Goal: Task Accomplishment & Management: Use online tool/utility

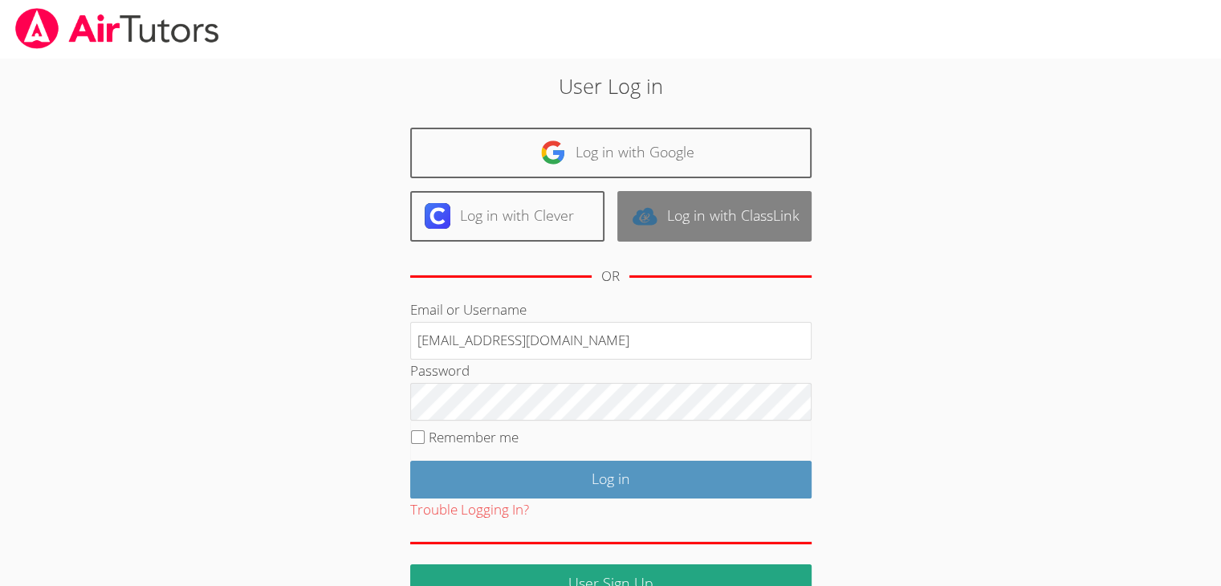
type input "info@pace-tutoring.com"
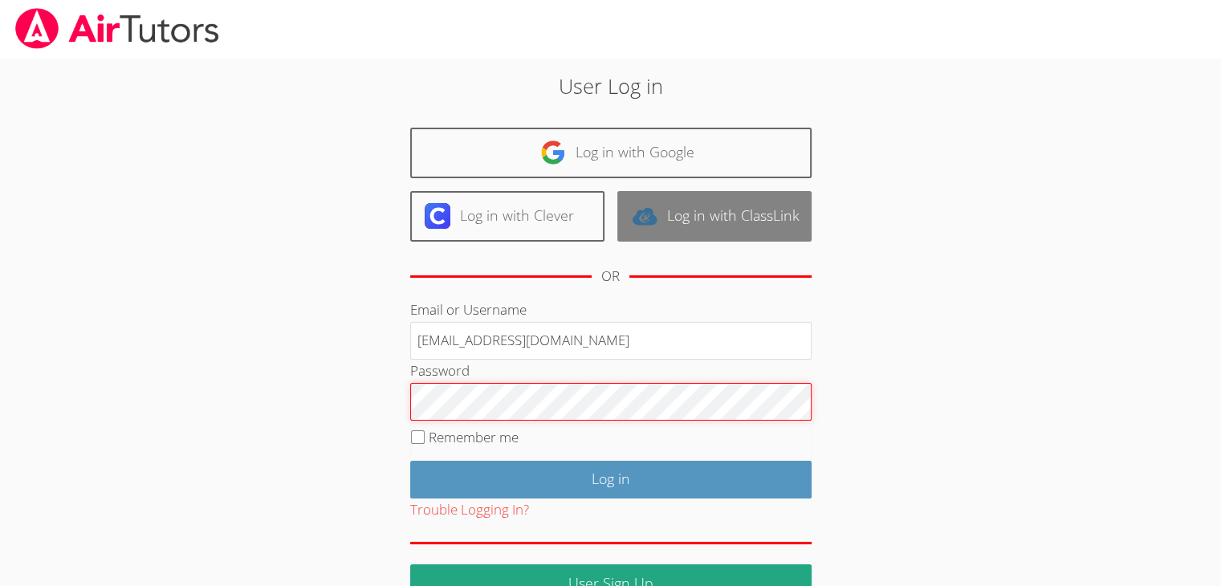
click at [410, 461] on input "Log in" at bounding box center [610, 480] width 401 height 38
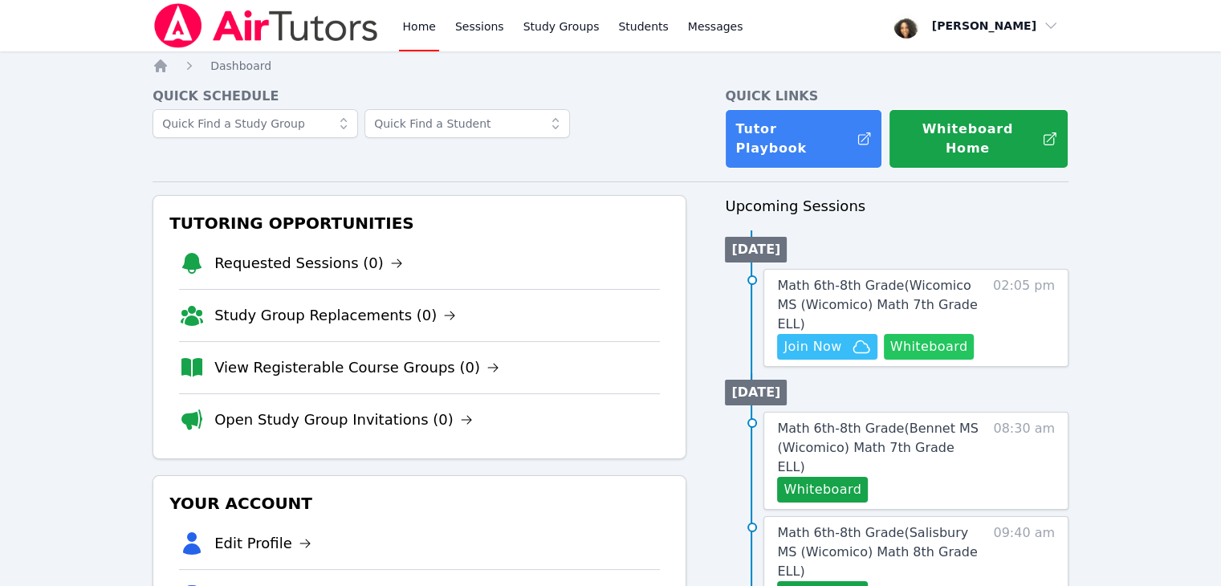
click at [909, 334] on button "Whiteboard" at bounding box center [929, 347] width 91 height 26
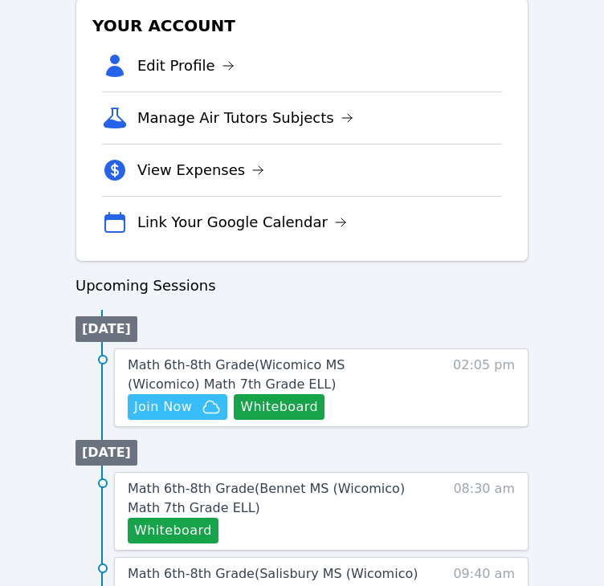
scroll to position [530, 0]
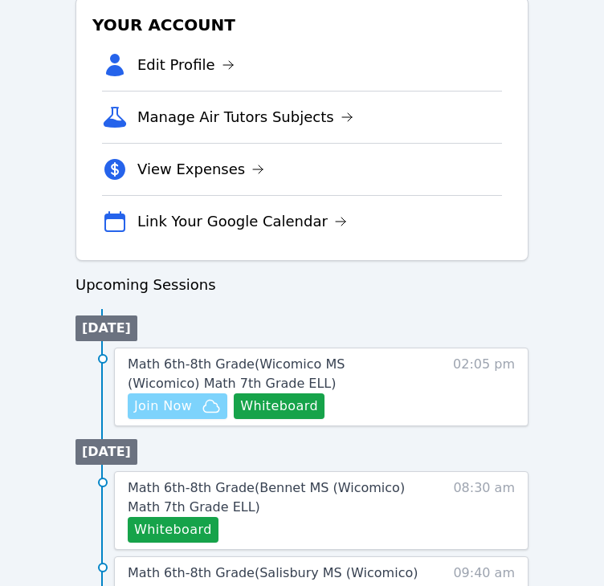
click at [184, 412] on span "Join Now" at bounding box center [163, 405] width 58 height 19
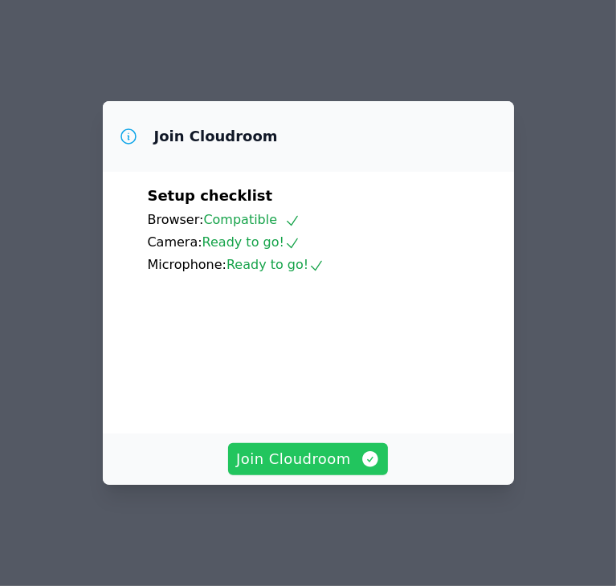
click at [305, 470] on span "Join Cloudroom" at bounding box center [308, 459] width 144 height 22
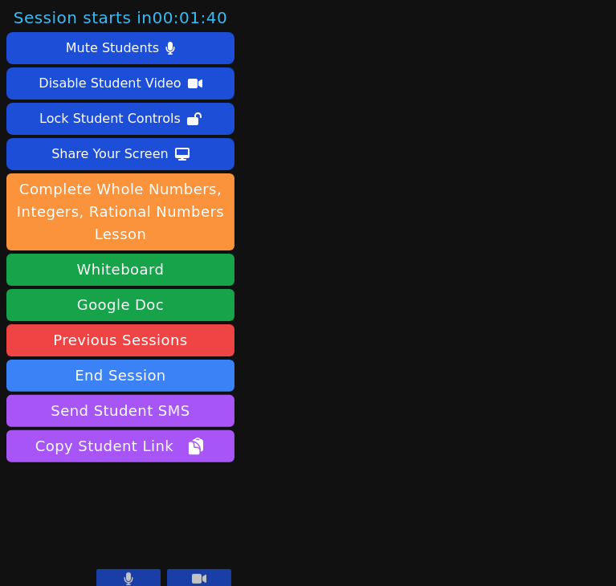
scroll to position [14, 0]
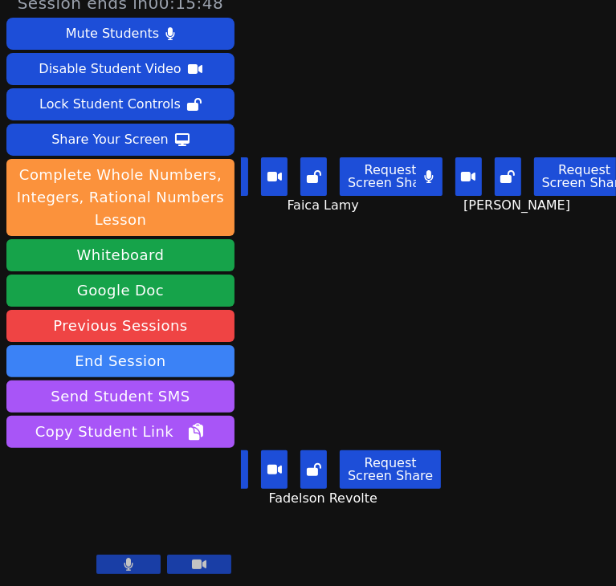
click at [478, 270] on div "Leynie Delva Request Screen Share Leynie Delva" at bounding box center [525, 132] width 181 height 293
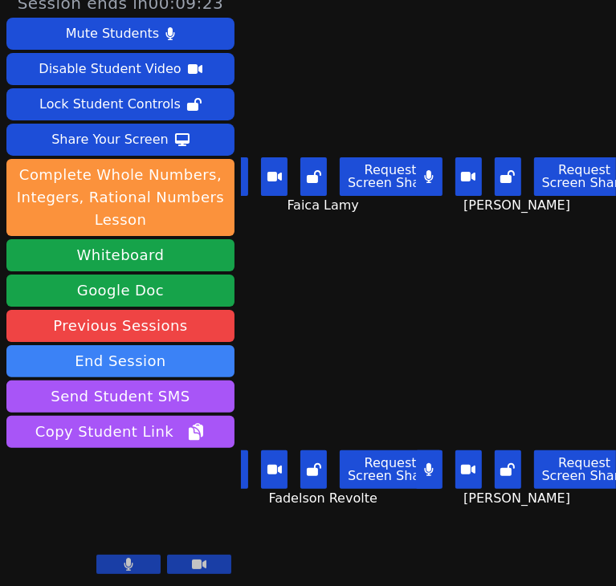
scroll to position [0, 22]
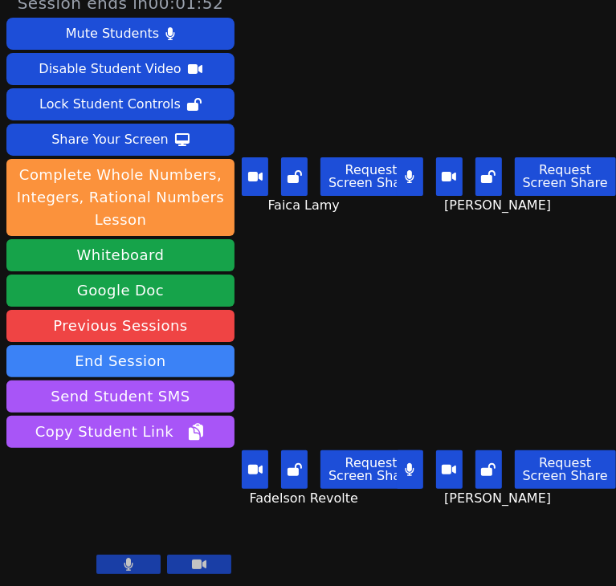
click at [405, 463] on icon at bounding box center [410, 469] width 10 height 13
click at [398, 175] on button at bounding box center [409, 176] width 26 height 39
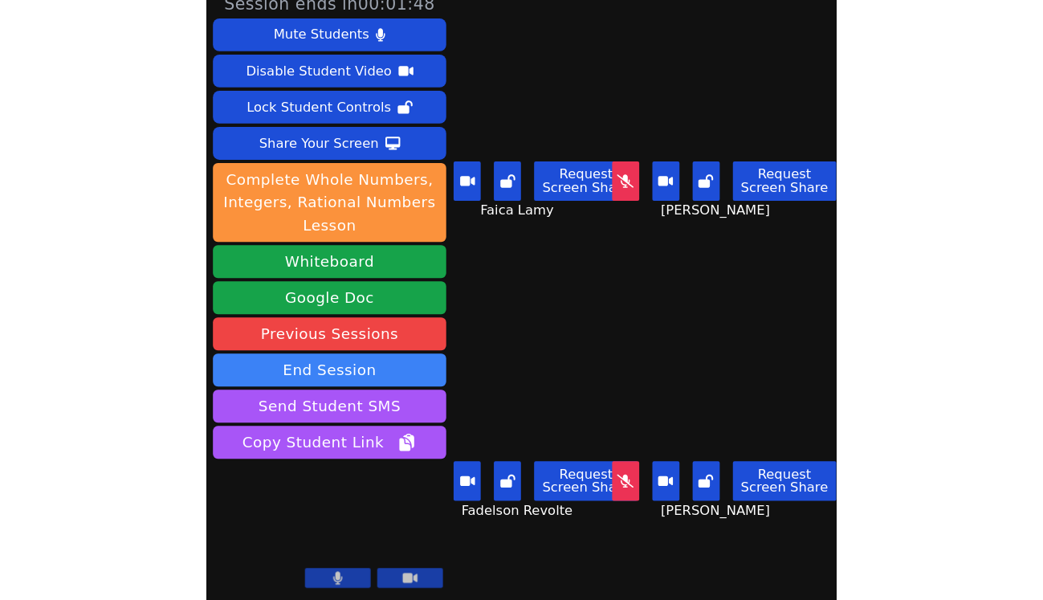
scroll to position [0, 0]
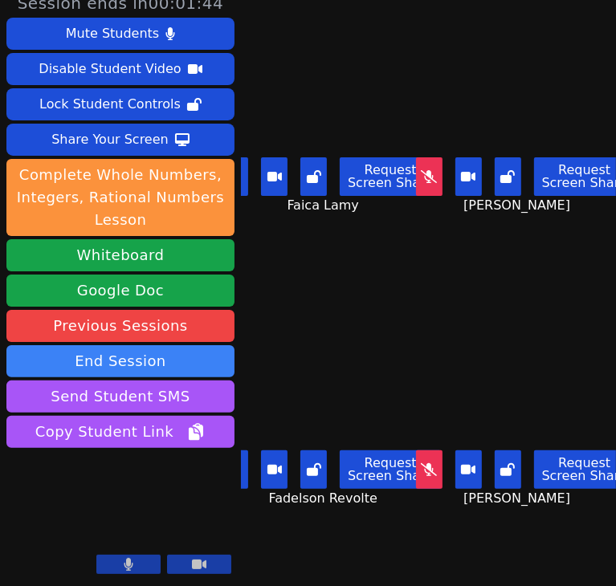
click at [244, 457] on button at bounding box center [235, 469] width 26 height 39
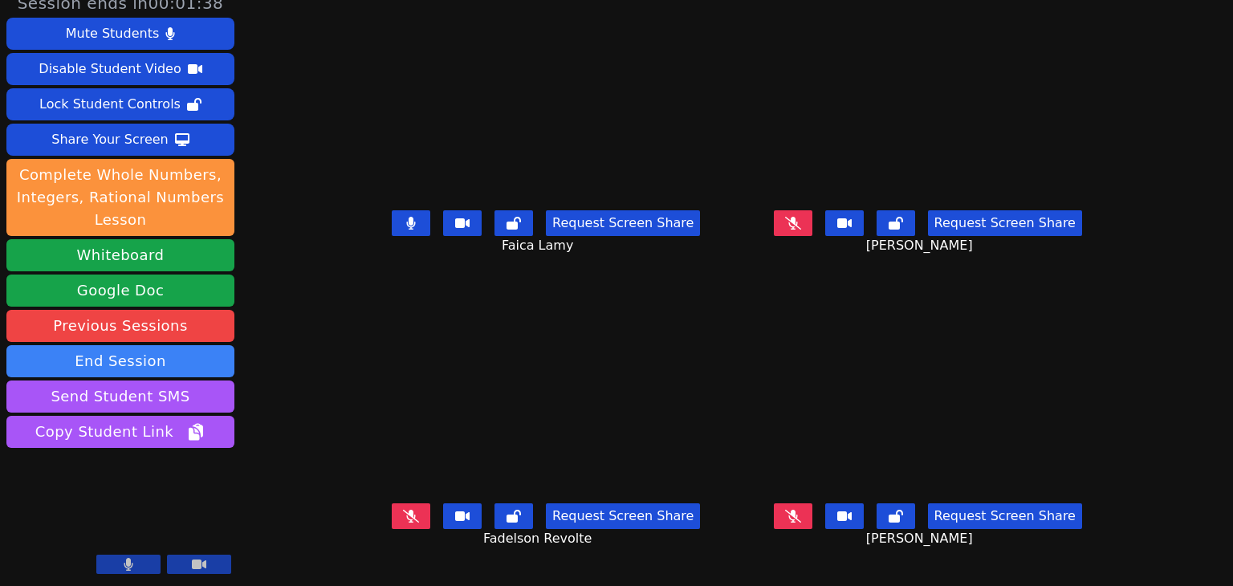
click at [392, 233] on button at bounding box center [411, 223] width 39 height 26
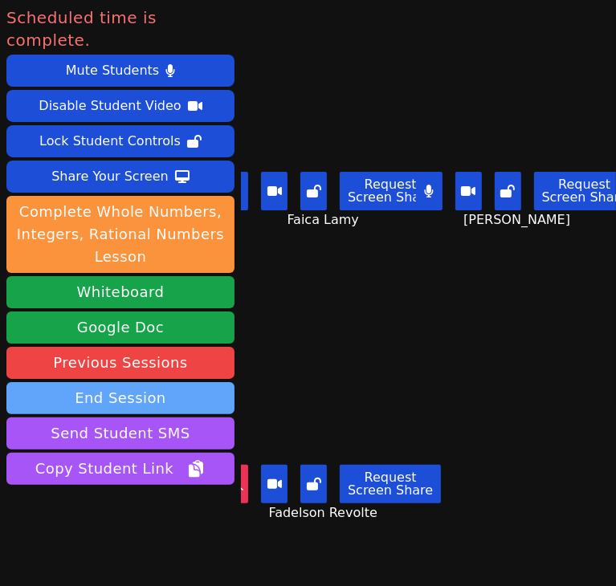
click at [138, 382] on button "End Session" at bounding box center [120, 398] width 228 height 32
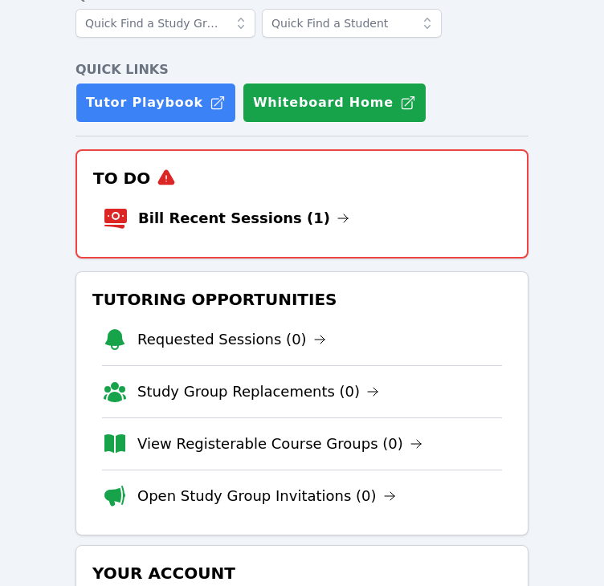
scroll to position [100, 0]
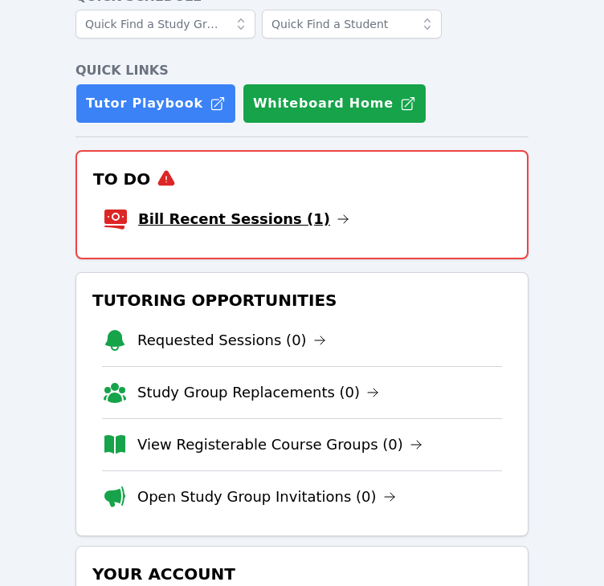
click at [196, 218] on link "Bill Recent Sessions (1)" at bounding box center [243, 219] width 211 height 22
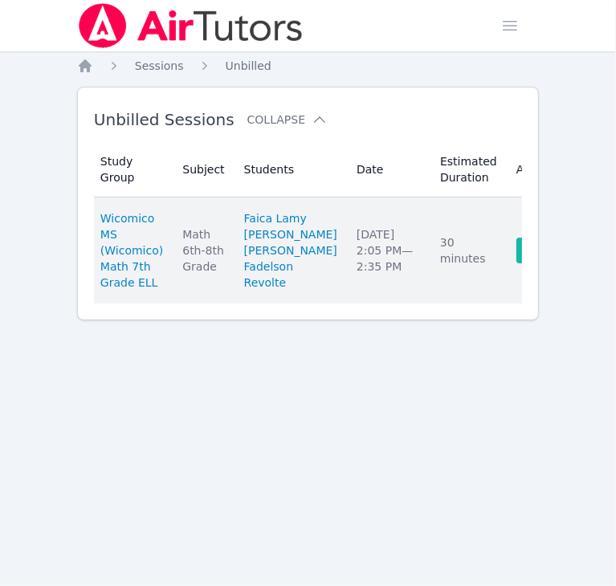
click at [516, 263] on link "Complete" at bounding box center [554, 251] width 77 height 26
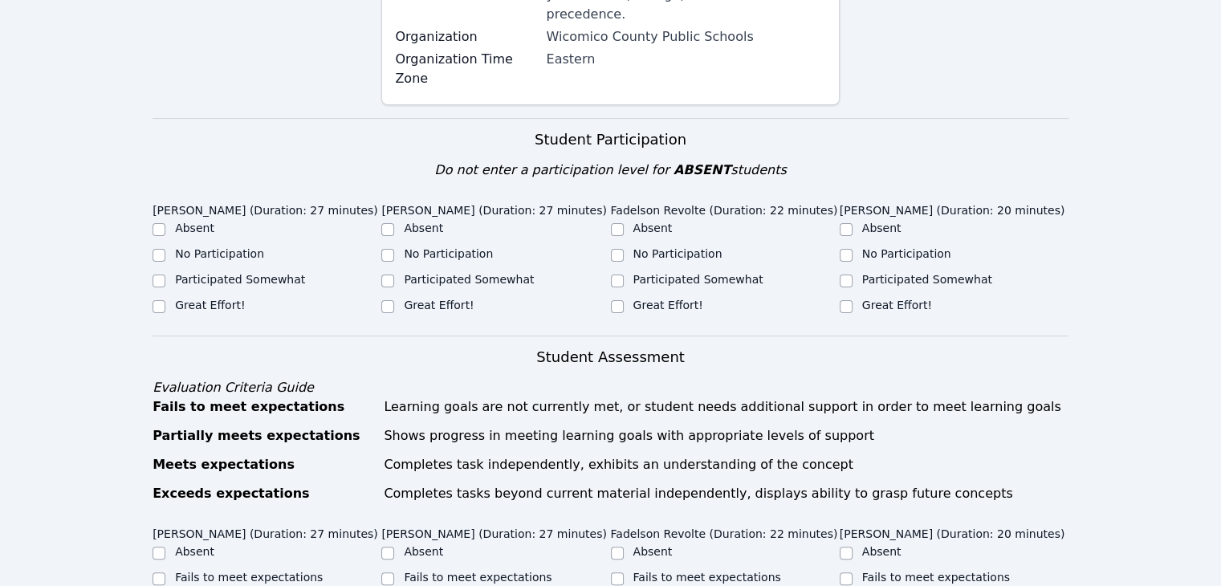
scroll to position [443, 0]
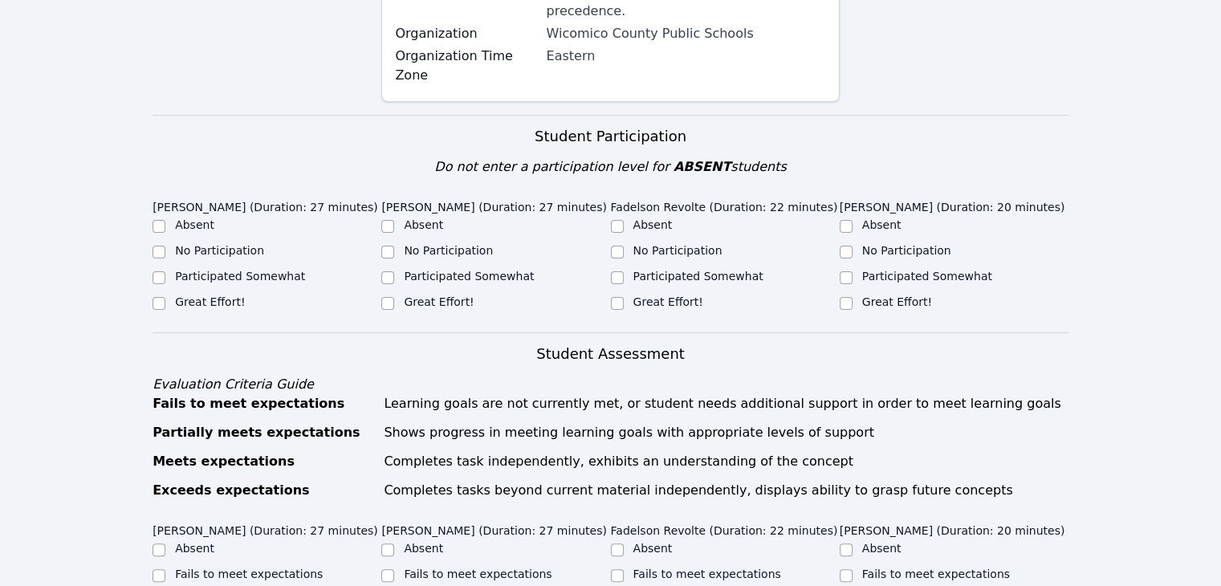
click at [189, 270] on label "Participated Somewhat" at bounding box center [240, 276] width 130 height 13
click at [165, 271] on input "Participated Somewhat" at bounding box center [158, 277] width 13 height 13
checkbox input "true"
click at [394, 271] on input "Participated Somewhat" at bounding box center [387, 277] width 13 height 13
checkbox input "true"
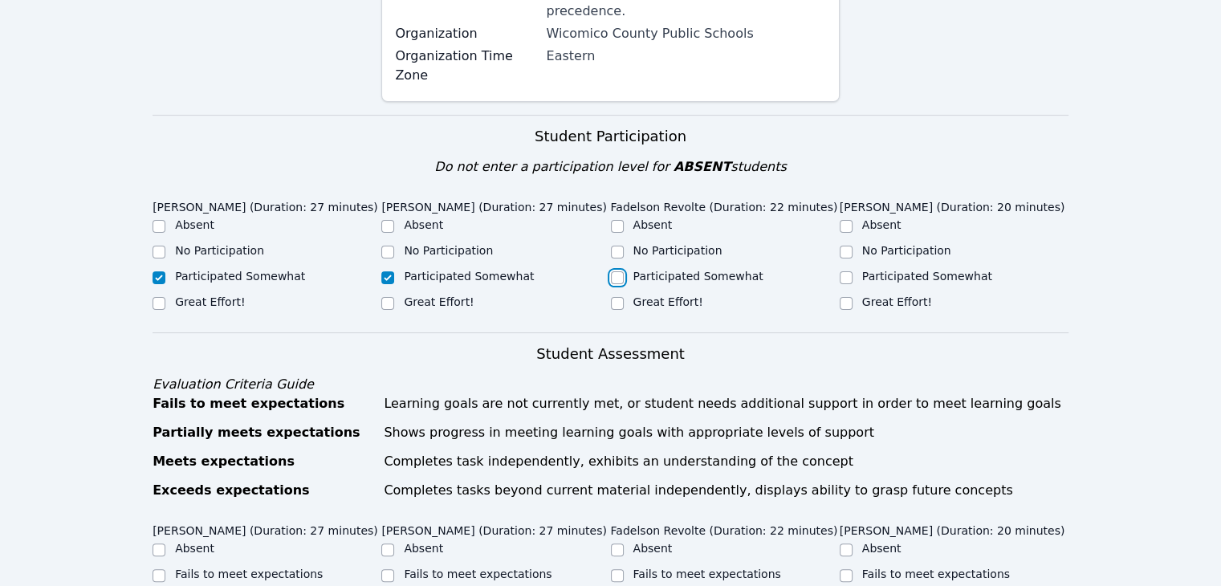
click at [603, 271] on input "Participated Somewhat" at bounding box center [617, 277] width 13 height 13
checkbox input "true"
click at [603, 271] on input "Participated Somewhat" at bounding box center [846, 277] width 13 height 13
checkbox input "true"
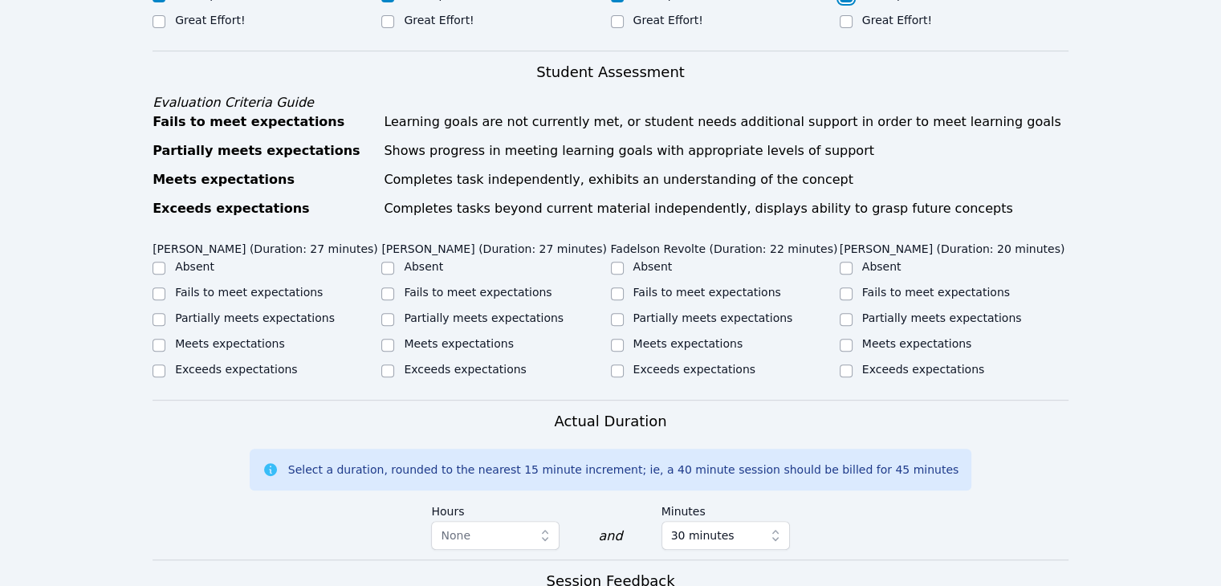
scroll to position [726, 0]
click at [212, 310] on label "Partially meets expectations" at bounding box center [255, 316] width 160 height 13
click at [165, 311] on input "Partially meets expectations" at bounding box center [158, 317] width 13 height 13
checkbox input "true"
click at [446, 310] on label "Partially meets expectations" at bounding box center [484, 316] width 160 height 13
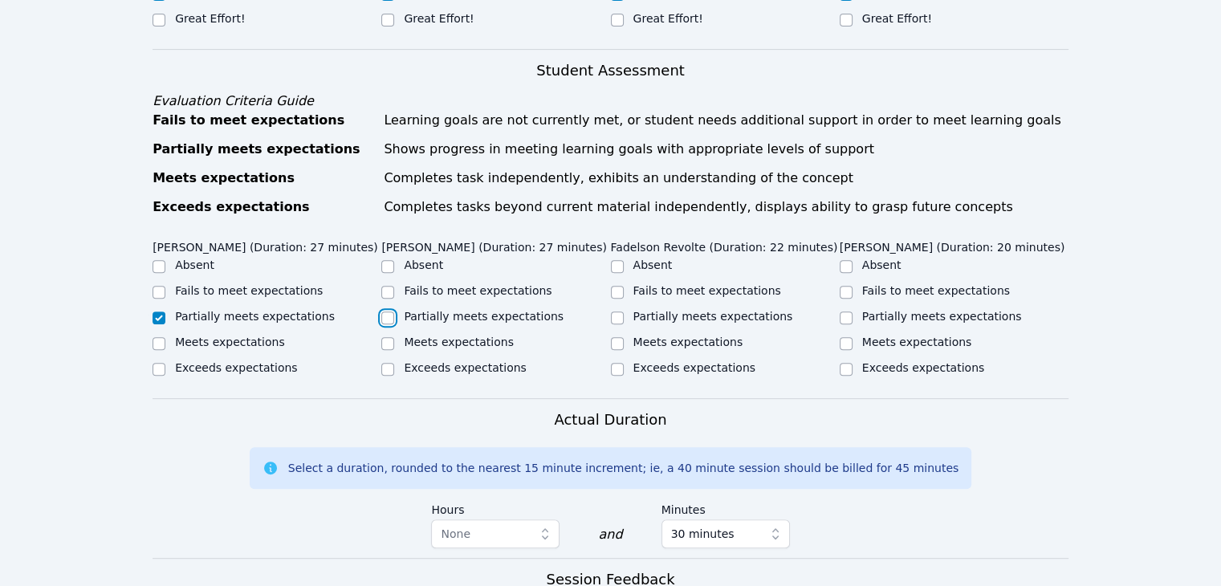
click at [394, 311] on input "Partially meets expectations" at bounding box center [387, 317] width 13 height 13
checkbox input "true"
click at [603, 310] on label "Partially meets expectations" at bounding box center [713, 316] width 160 height 13
click at [603, 311] on input "Partially meets expectations" at bounding box center [617, 317] width 13 height 13
checkbox input "true"
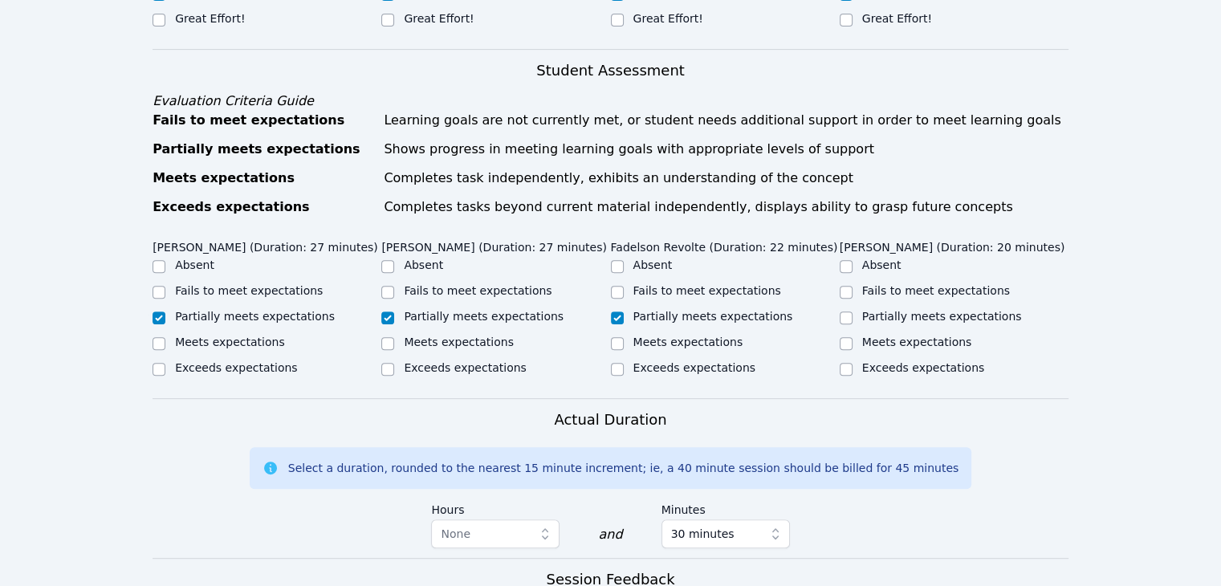
click at [603, 310] on label "Partially meets expectations" at bounding box center [942, 316] width 160 height 13
click at [603, 311] on input "Partially meets expectations" at bounding box center [846, 317] width 13 height 13
checkbox input "true"
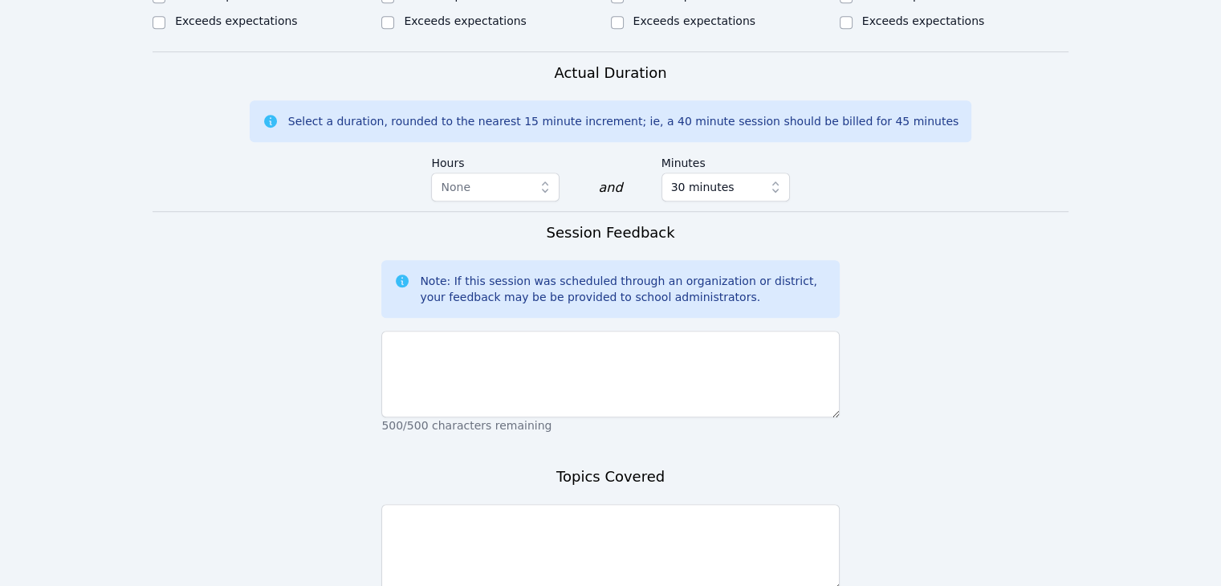
scroll to position [1076, 0]
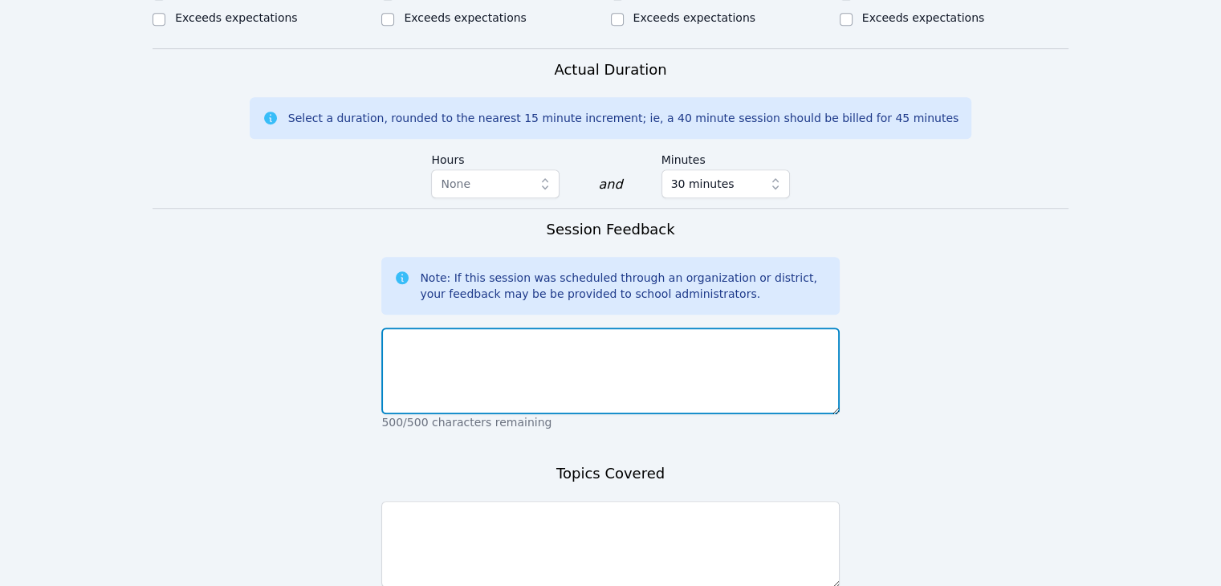
click at [553, 327] on textarea at bounding box center [609, 370] width 457 height 87
type textarea "They were very distracted today."
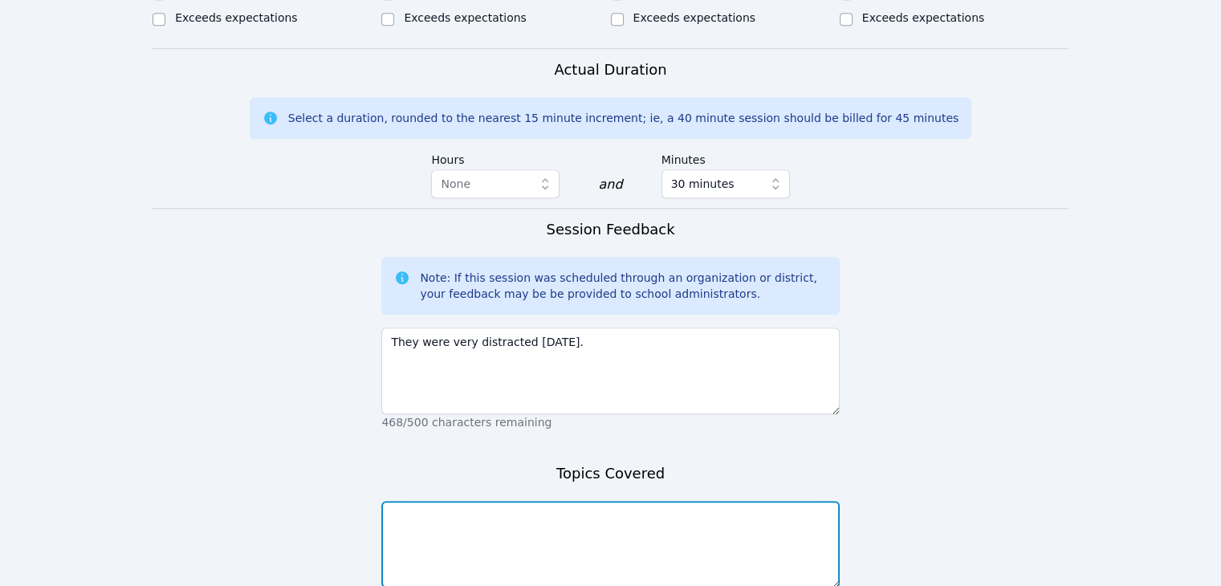
click at [572, 501] on textarea at bounding box center [609, 544] width 457 height 87
type textarea "I"
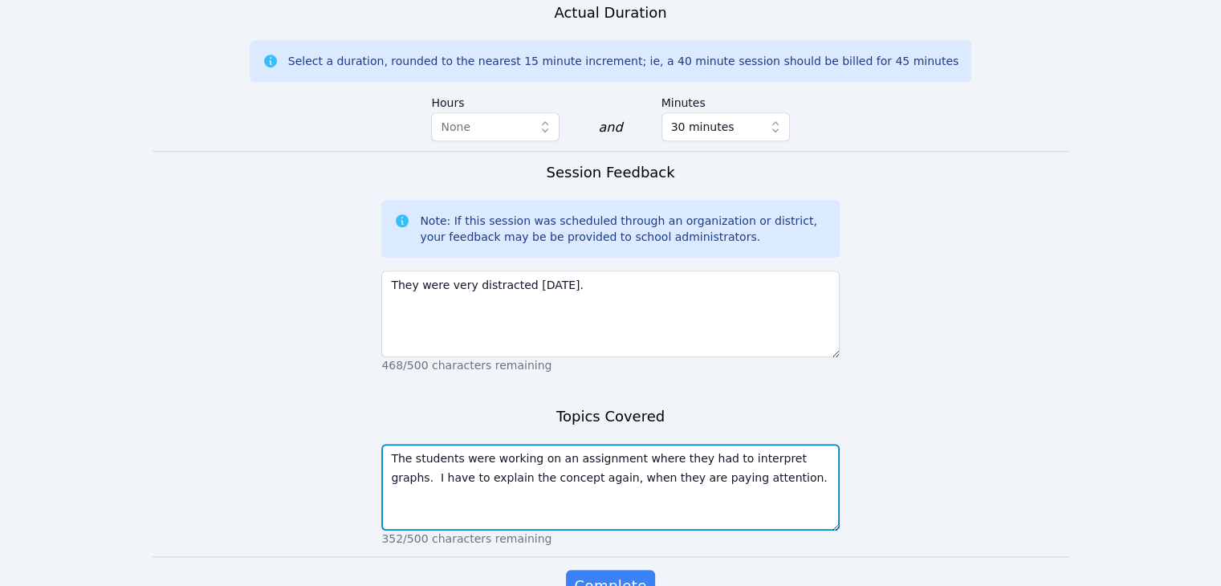
scroll to position [1137, 0]
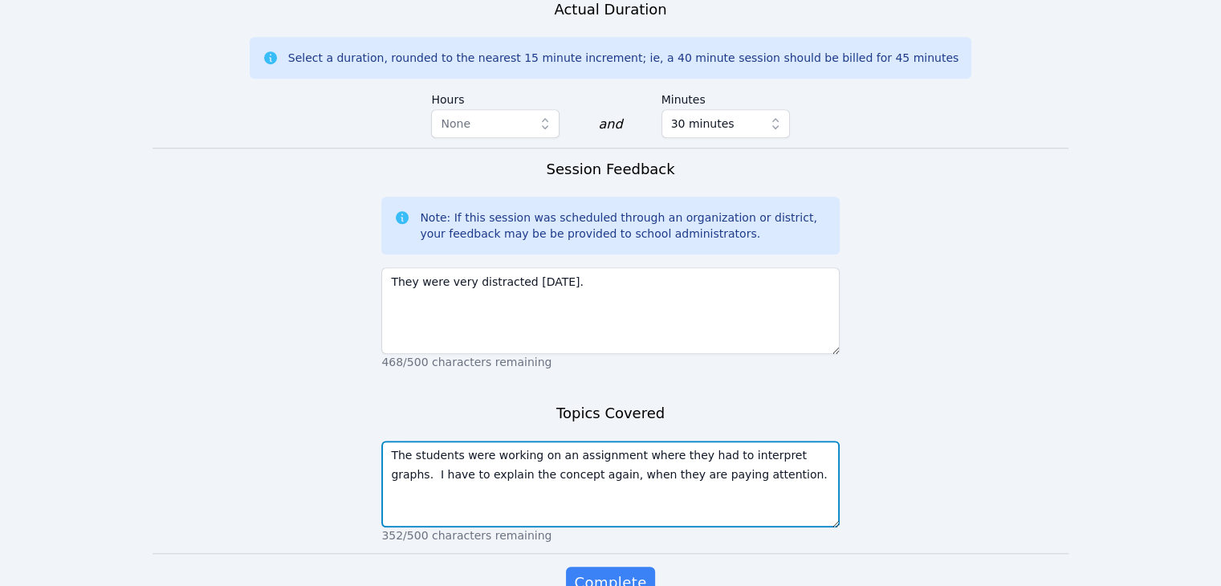
click at [536, 441] on textarea "The students were working on an assignment where they had to interpret graphs. …" at bounding box center [609, 484] width 457 height 87
click at [603, 462] on textarea "The students were working on an assignment where they had to interpret graphs. …" at bounding box center [609, 484] width 457 height 87
type textarea "The students were working on an assignment where they had to interpret graphs. …"
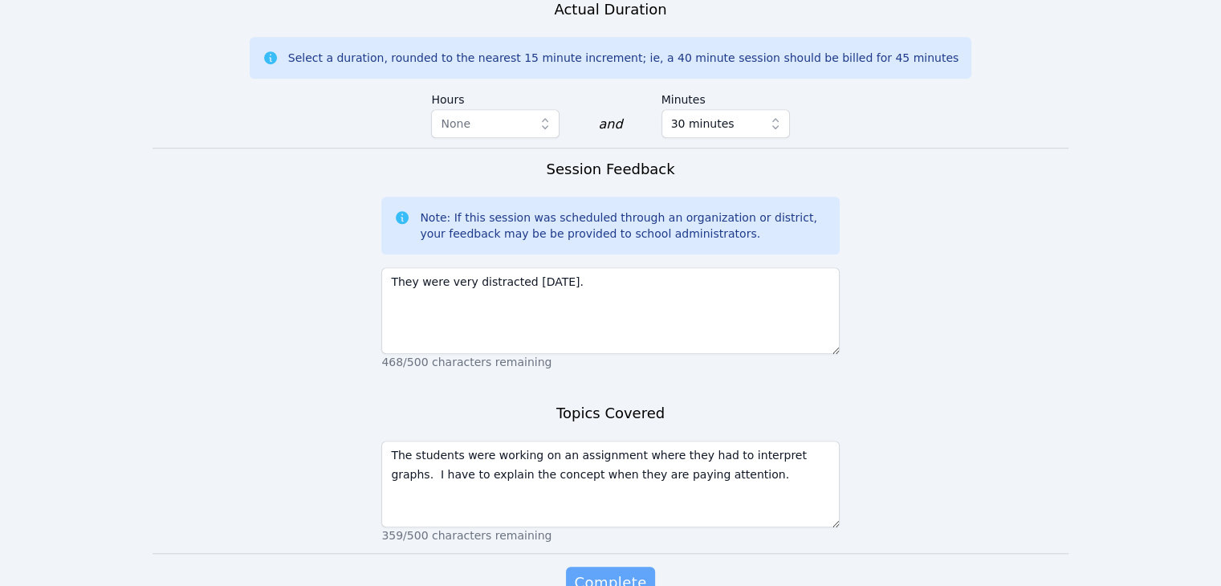
click at [603, 571] on span "Complete" at bounding box center [610, 582] width 72 height 22
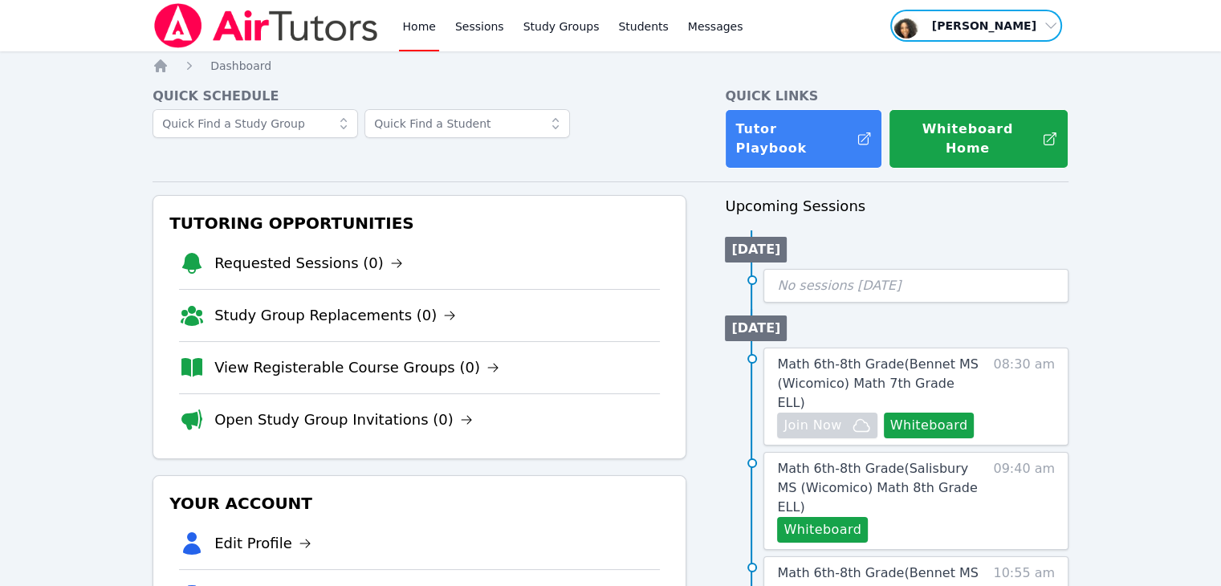
click at [603, 26] on span "button" at bounding box center [975, 25] width 175 height 35
click at [603, 84] on button "Logout" at bounding box center [982, 91] width 154 height 29
